Goal: Transaction & Acquisition: Purchase product/service

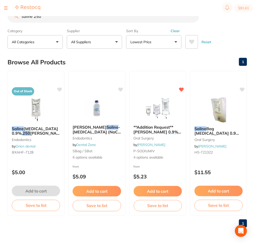
click at [48, 21] on input "saline 250" at bounding box center [104, 16] width 192 height 13
drag, startPoint x: 53, startPoint y: 19, endPoint x: -18, endPoint y: 17, distance: 70.7
click at [0, 17] on html "$91.61 Southlakes Dental Switch account Southlakes Dental $0.00 in your order D…" at bounding box center [128, 115] width 257 height 231
paste input "Diaguru Gauze Swab – 7.5 x 7.5cm – 8 ply (100 per pack)"
type input "Diaguru Gauze Swab – 7.5 x 7.5cm – 8 ply (100 per pack)"
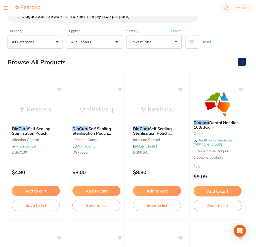
click at [91, 48] on button "All Suppliers" at bounding box center [94, 42] width 55 height 14
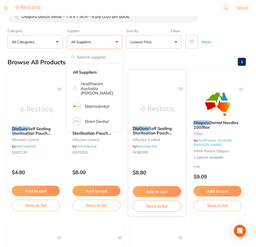
click at [178, 78] on div at bounding box center [157, 76] width 57 height 13
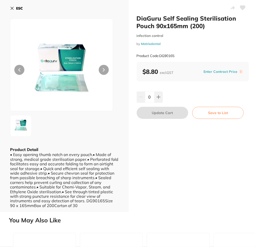
click at [7, 5] on div "ESC Product Detail • Easy opening thumb notch on every pouch.• Made of strong, …" at bounding box center [64, 106] width 129 height 212
click at [14, 9] on button "ESC" at bounding box center [16, 8] width 13 height 9
click at [12, 8] on div at bounding box center [22, 8] width 36 height 6
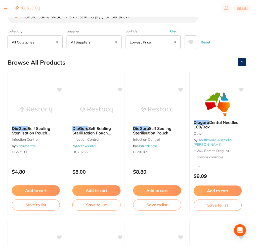
scroll to position [2, 0]
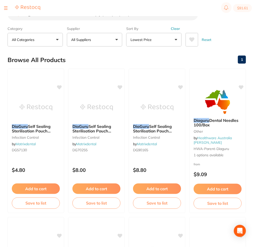
click at [8, 8] on div at bounding box center [22, 8] width 36 height 6
click at [6, 9] on div at bounding box center [6, 8] width 4 height 6
click at [7, 9] on div at bounding box center [6, 8] width 4 height 6
click at [15, 7] on img at bounding box center [27, 7] width 25 height 5
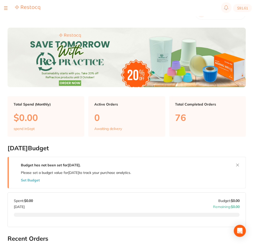
click at [8, 9] on div at bounding box center [22, 8] width 36 height 6
click at [6, 9] on div at bounding box center [6, 8] width 4 height 6
click at [6, 7] on div at bounding box center [6, 8] width 4 height 6
click at [6, 8] on button at bounding box center [6, 8] width 4 height 1
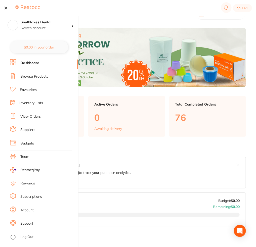
click at [6, 8] on button at bounding box center [6, 8] width 4 height 1
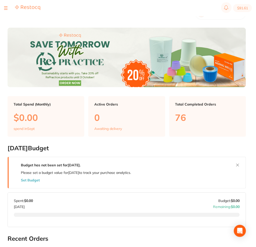
click at [6, 8] on button at bounding box center [6, 8] width 4 height 1
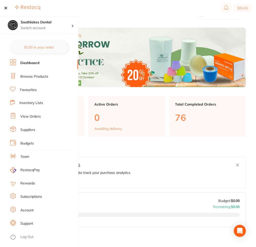
click at [31, 116] on link "View Orders" at bounding box center [30, 116] width 20 height 5
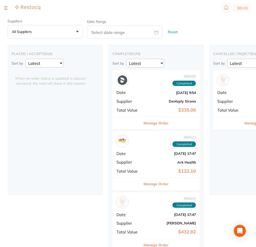
click at [156, 123] on button "Manage Order" at bounding box center [156, 123] width 25 height 12
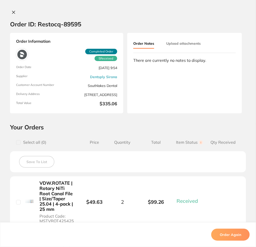
click at [12, 13] on icon at bounding box center [14, 12] width 4 height 4
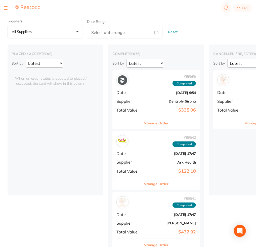
click at [4, 10] on div at bounding box center [6, 8] width 4 height 6
click at [5, 8] on button at bounding box center [6, 8] width 4 height 1
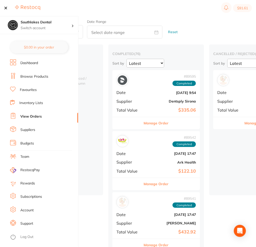
click at [48, 76] on li "Browse Products" at bounding box center [44, 77] width 68 height 8
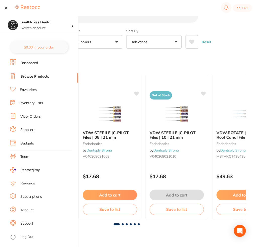
click at [110, 40] on button "All Suppliers" at bounding box center [94, 42] width 55 height 14
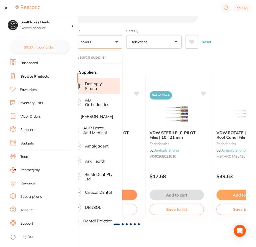
click at [91, 82] on p "Dentsply Sirona" at bounding box center [99, 86] width 28 height 9
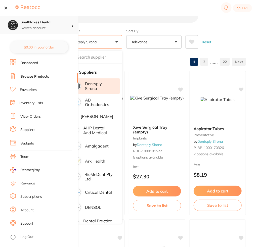
click at [71, 25] on div at bounding box center [74, 25] width 7 height 5
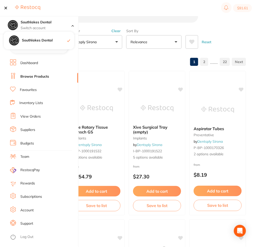
click at [110, 58] on div "Browse All Products 1 2 ...... 22" at bounding box center [127, 62] width 239 height 17
click at [8, 8] on div at bounding box center [22, 8] width 36 height 6
click at [6, 8] on button at bounding box center [6, 8] width 4 height 1
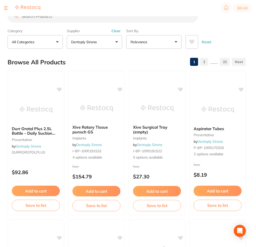
click at [61, 21] on input "search" at bounding box center [103, 16] width 191 height 13
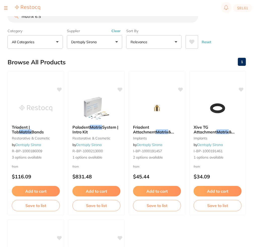
type input "matrix 6.5"
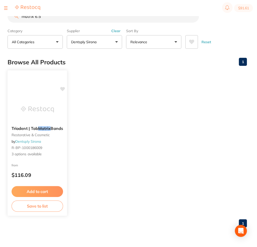
click at [48, 131] on em "Matrix" at bounding box center [44, 128] width 12 height 5
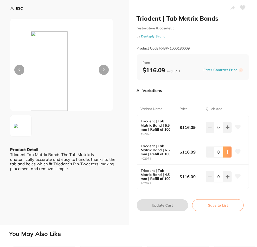
click at [229, 155] on button at bounding box center [228, 152] width 8 height 11
type input "1"
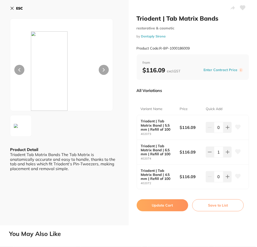
click at [238, 152] on icon at bounding box center [238, 151] width 5 height 5
click at [174, 206] on button "Update Cart" at bounding box center [163, 206] width 52 height 12
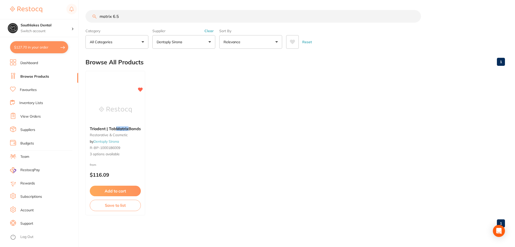
click at [24, 45] on button "$127.70 in your order" at bounding box center [39, 47] width 58 height 12
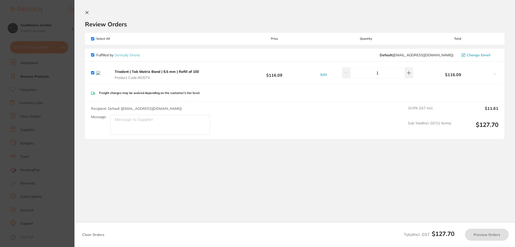
checkbox input "true"
